Goal: Communication & Community: Answer question/provide support

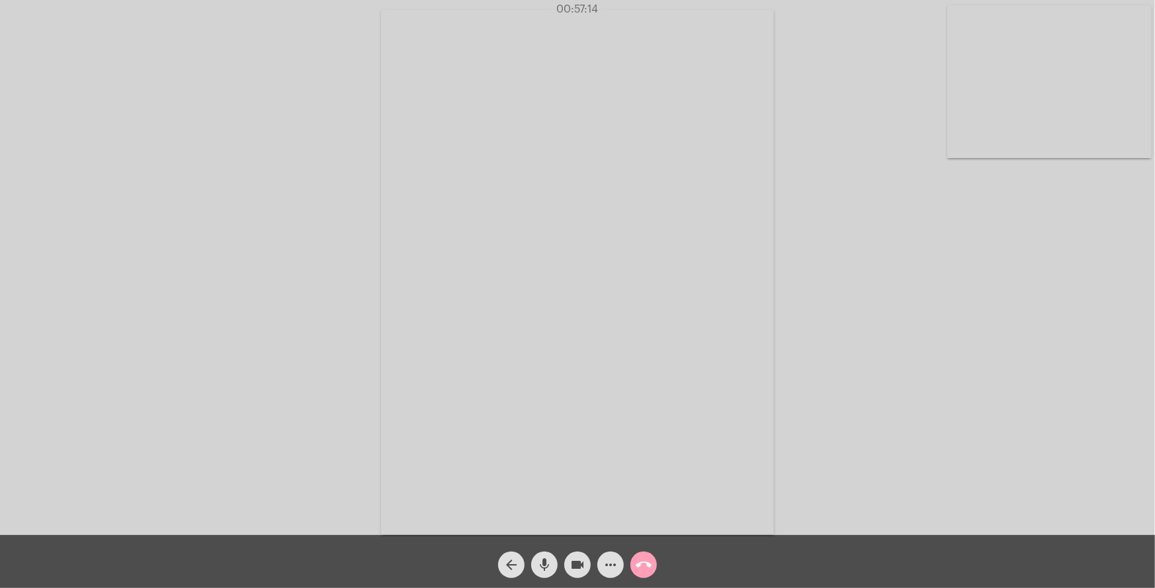
click at [650, 564] on mat-icon "call_end" at bounding box center [644, 565] width 16 height 16
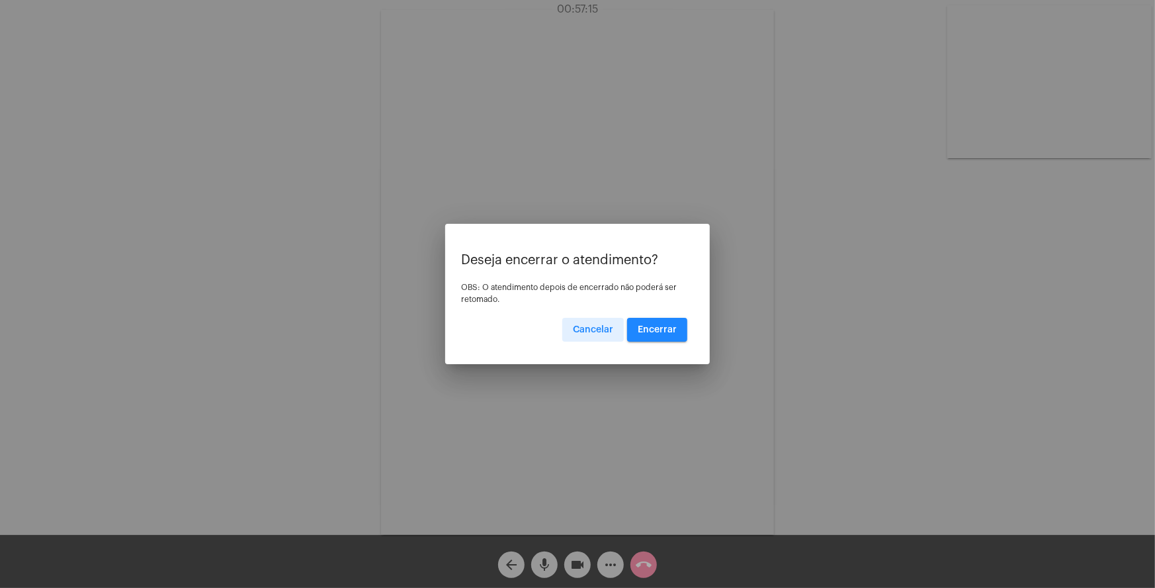
click at [668, 328] on span "Encerrar" at bounding box center [657, 329] width 39 height 9
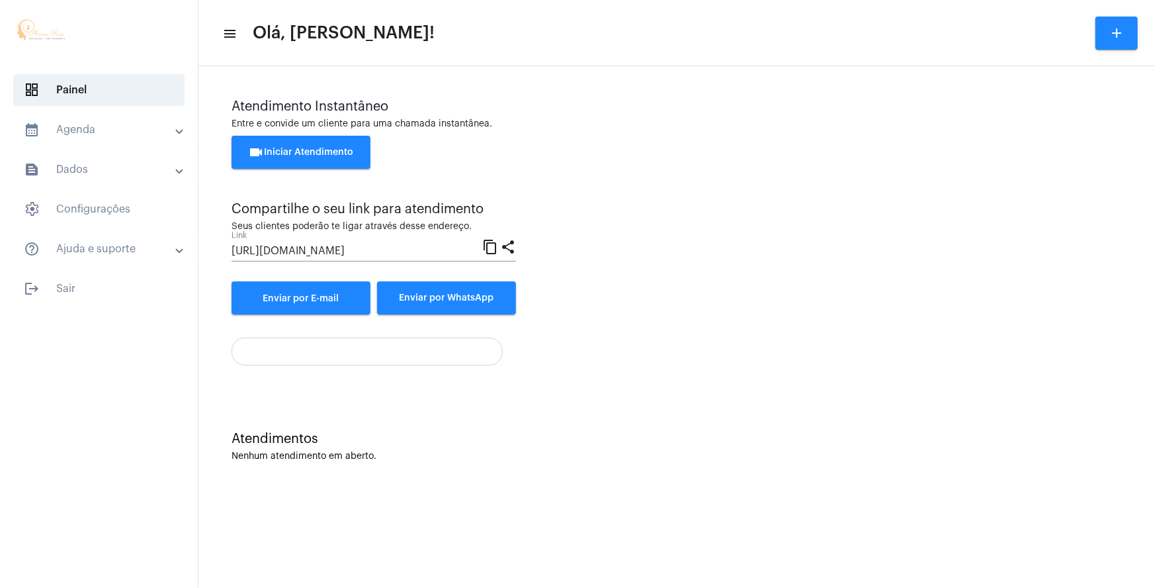
drag, startPoint x: 642, startPoint y: 451, endPoint x: 654, endPoint y: 453, distance: 12.6
click at [647, 452] on div "Atendimentos Nenhum atendimento em aberto." at bounding box center [677, 446] width 891 height 30
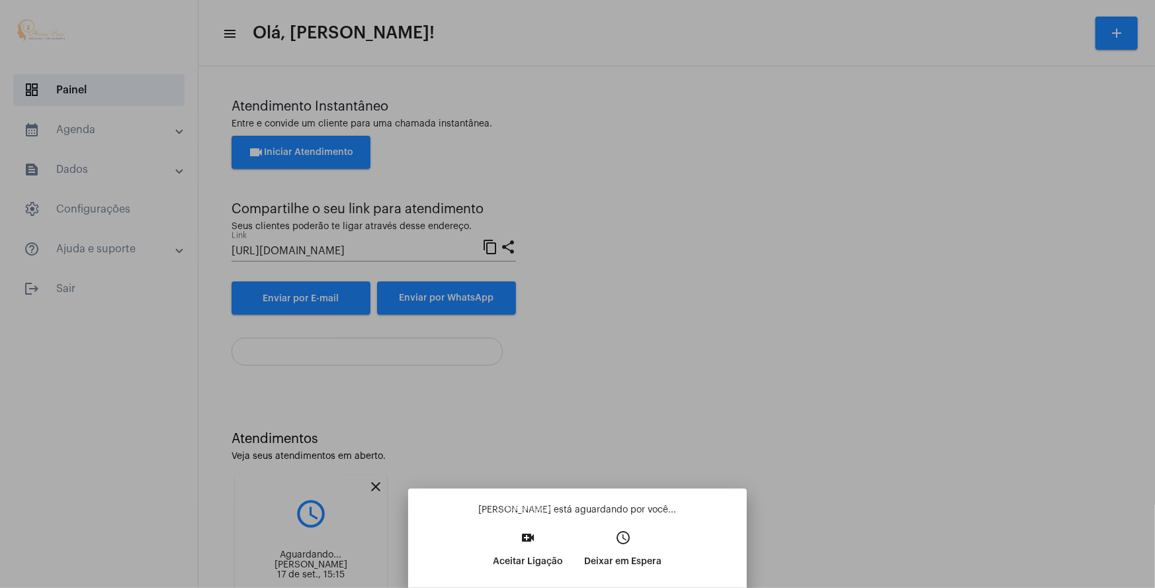
click at [530, 551] on p "Aceitar Ligação" at bounding box center [529, 561] width 70 height 24
